Goal: Task Accomplishment & Management: Use online tool/utility

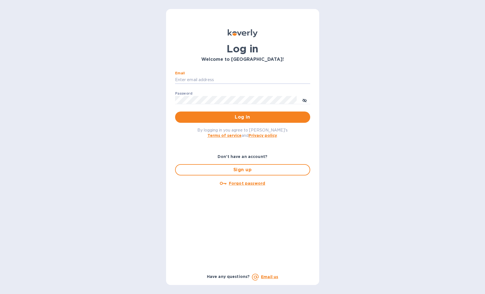
type input "jose@josepastorselections.com"
click at [242, 117] on button "Log in" at bounding box center [242, 117] width 135 height 11
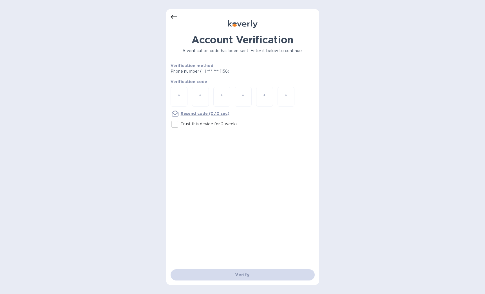
click at [179, 91] on div at bounding box center [179, 97] width 17 height 20
type input "4"
type input "5"
type input "0"
type input "3"
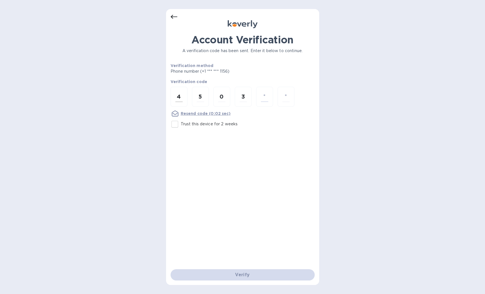
type input "5"
type input "1"
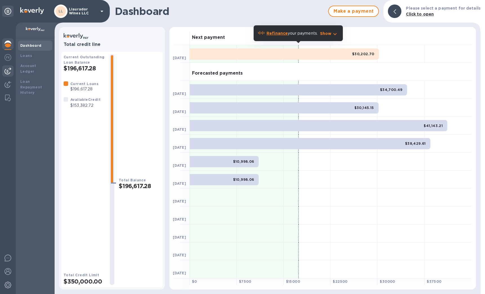
click at [9, 67] on div at bounding box center [7, 70] width 11 height 11
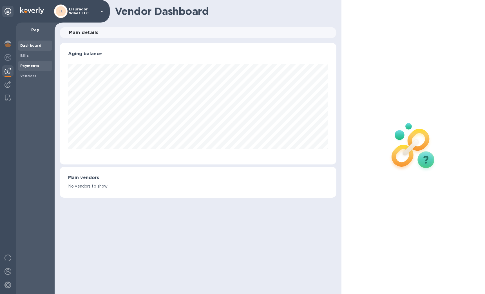
scroll to position [122, 277]
click at [25, 65] on b "Payments" at bounding box center [29, 66] width 19 height 4
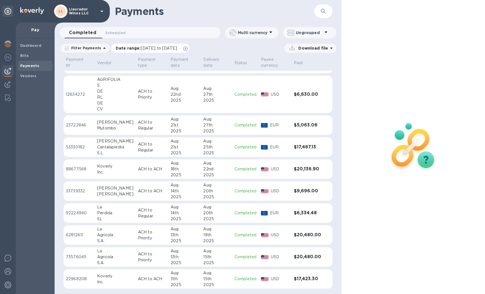
click at [149, 50] on span "[DATE] to [DATE]" at bounding box center [159, 48] width 36 height 5
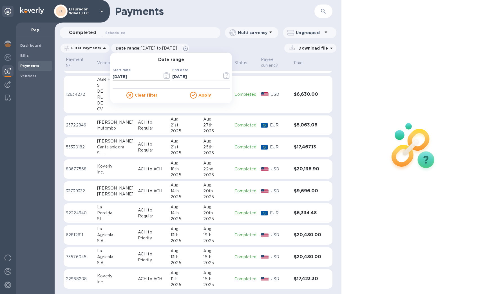
click at [164, 76] on icon "button" at bounding box center [167, 75] width 6 height 7
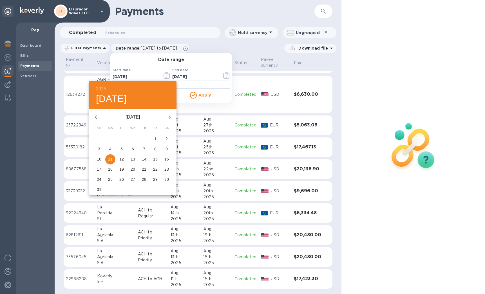
click at [96, 115] on icon "button" at bounding box center [96, 117] width 7 height 7
click at [121, 138] on p "1" at bounding box center [122, 139] width 2 height 6
type input "[DATE]"
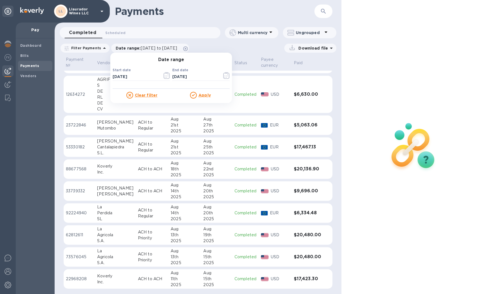
click at [209, 95] on div "Apply" at bounding box center [200, 95] width 59 height 7
click at [203, 95] on u "Apply" at bounding box center [205, 95] width 12 height 5
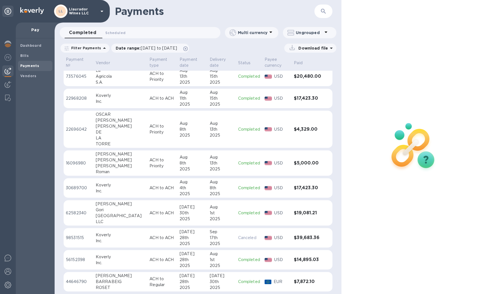
scroll to position [407, 0]
click at [22, 55] on b "Bills" at bounding box center [24, 56] width 8 height 4
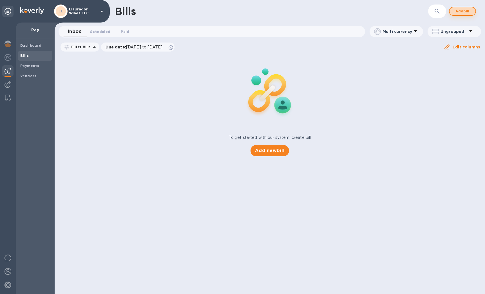
click at [464, 15] on button "Add bill" at bounding box center [462, 11] width 27 height 9
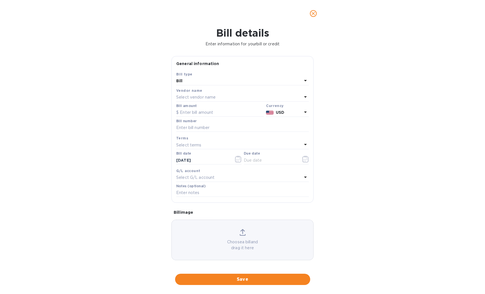
click at [195, 96] on p "Select vendor name" at bounding box center [195, 97] width 39 height 6
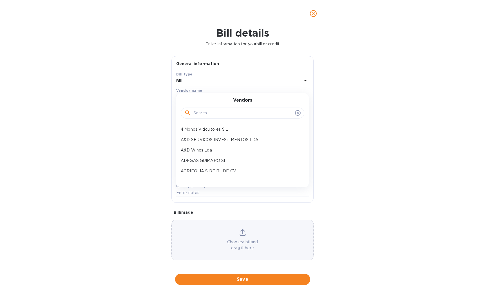
click at [198, 113] on input "text" at bounding box center [242, 113] width 99 height 8
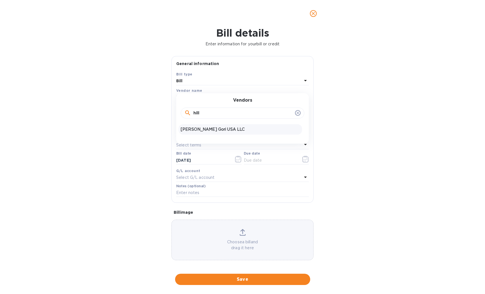
type input "hill"
click at [209, 130] on p "[PERSON_NAME] Gori USA LLC" at bounding box center [240, 129] width 119 height 6
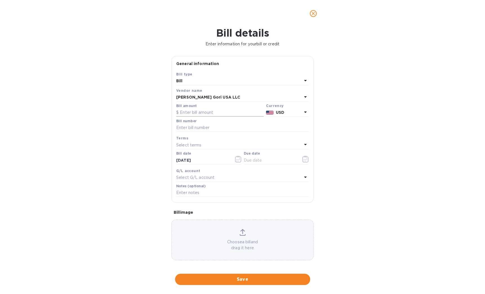
click at [193, 113] on input "text" at bounding box center [220, 112] width 88 height 8
drag, startPoint x: 204, startPoint y: 113, endPoint x: 171, endPoint y: 111, distance: 32.4
click at [171, 111] on div "General information Save Bill type Bill Vendor name [PERSON_NAME] Gori USA LLC …" at bounding box center [243, 160] width 148 height 209
type input "16,331.29"
click at [210, 127] on input "text" at bounding box center [242, 128] width 133 height 8
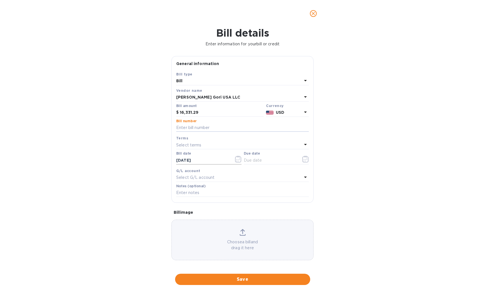
paste input "5312544088 5312545262"
type input "5312544088 5312545262"
click at [292, 144] on div "Select terms" at bounding box center [239, 145] width 126 height 8
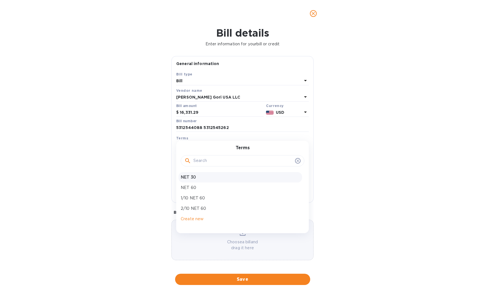
click at [206, 174] on p "NET 30" at bounding box center [240, 177] width 119 height 6
type input "[DATE]"
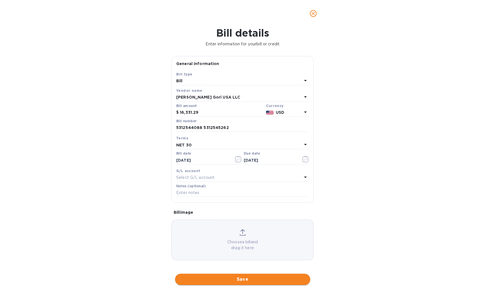
click at [250, 276] on span "Save" at bounding box center [243, 279] width 126 height 7
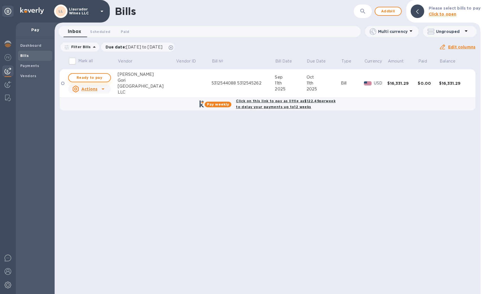
click at [87, 77] on span "Ready to pay" at bounding box center [89, 77] width 33 height 7
click at [99, 78] on span "Ready to pay" at bounding box center [89, 77] width 33 height 7
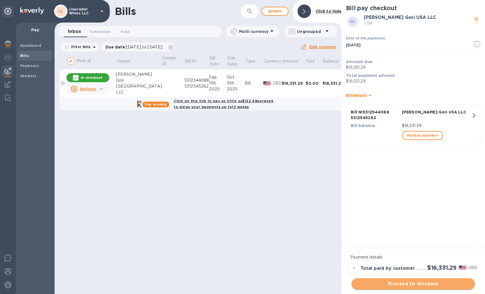
click at [421, 284] on span "Proceed to checkout" at bounding box center [413, 284] width 114 height 7
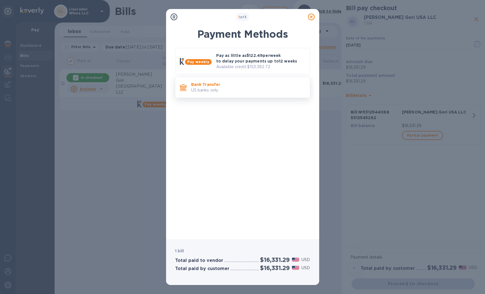
click at [217, 83] on p "Bank Transfer" at bounding box center [248, 85] width 114 height 6
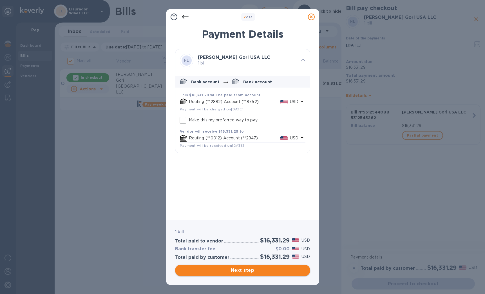
click at [241, 270] on span "Next step" at bounding box center [243, 270] width 126 height 7
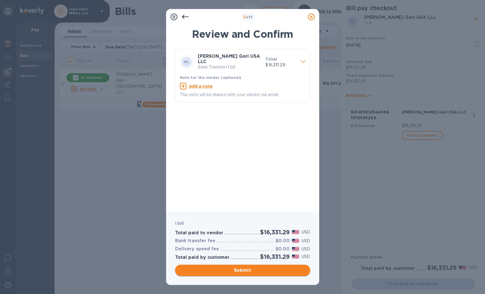
click at [244, 270] on span "Submit" at bounding box center [243, 270] width 126 height 7
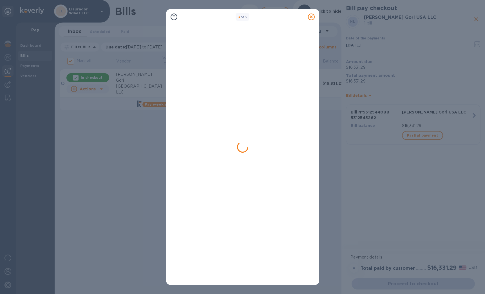
checkbox input "false"
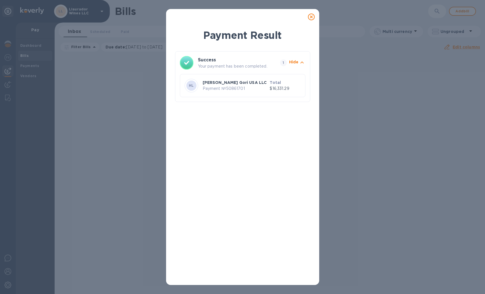
click at [311, 17] on icon at bounding box center [311, 17] width 7 height 7
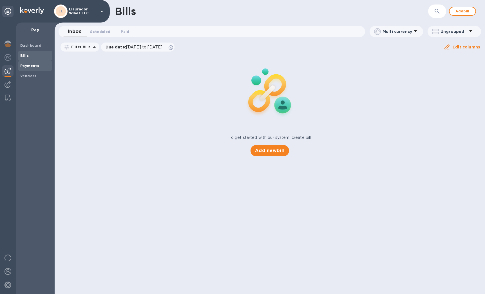
click at [32, 64] on b "Payments" at bounding box center [29, 66] width 19 height 4
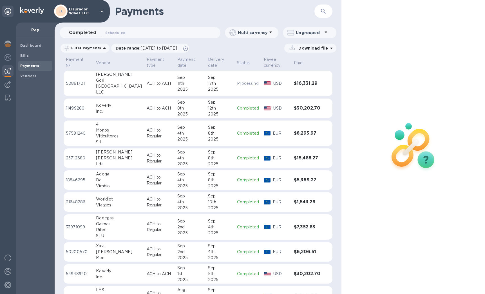
click at [225, 84] on div "17th" at bounding box center [220, 84] width 25 height 6
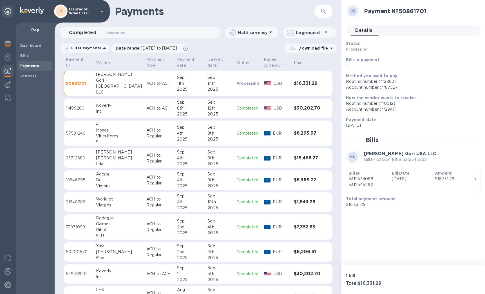
click at [247, 16] on h1 "Payments" at bounding box center [215, 11] width 200 height 12
click at [29, 55] on span "Bills" at bounding box center [35, 56] width 30 height 6
